Goal: Task Accomplishment & Management: Complete application form

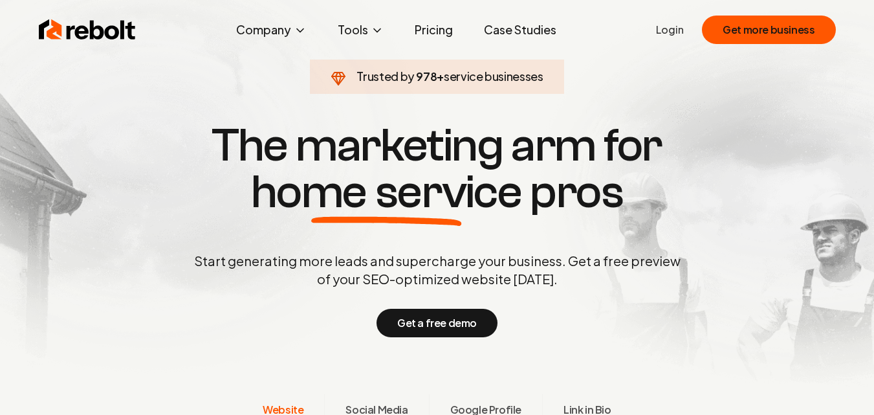
click at [674, 30] on link "Login" at bounding box center [670, 30] width 28 height 16
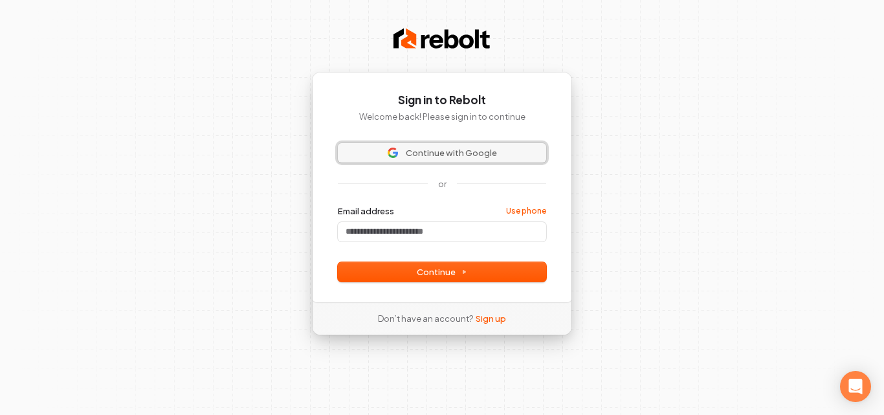
click at [438, 151] on span "Continue with Google" at bounding box center [451, 153] width 91 height 12
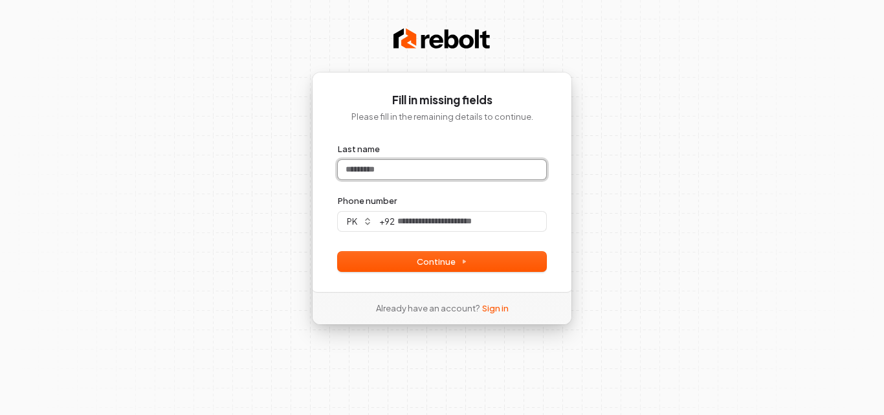
click at [433, 172] on input "Last name" at bounding box center [442, 169] width 208 height 19
